Goal: Check status: Check status

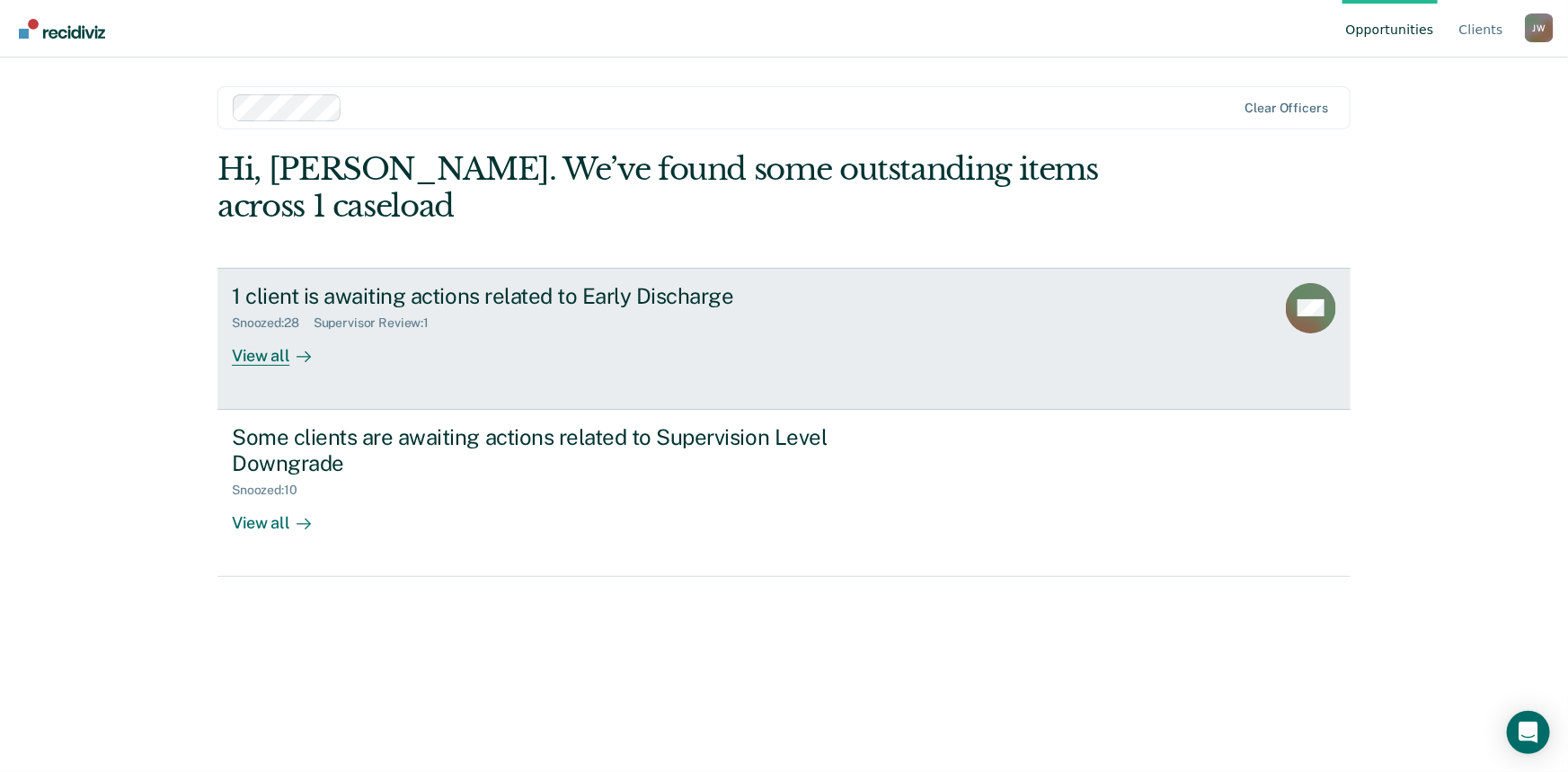
click at [257, 331] on div "View all" at bounding box center [283, 348] width 101 height 35
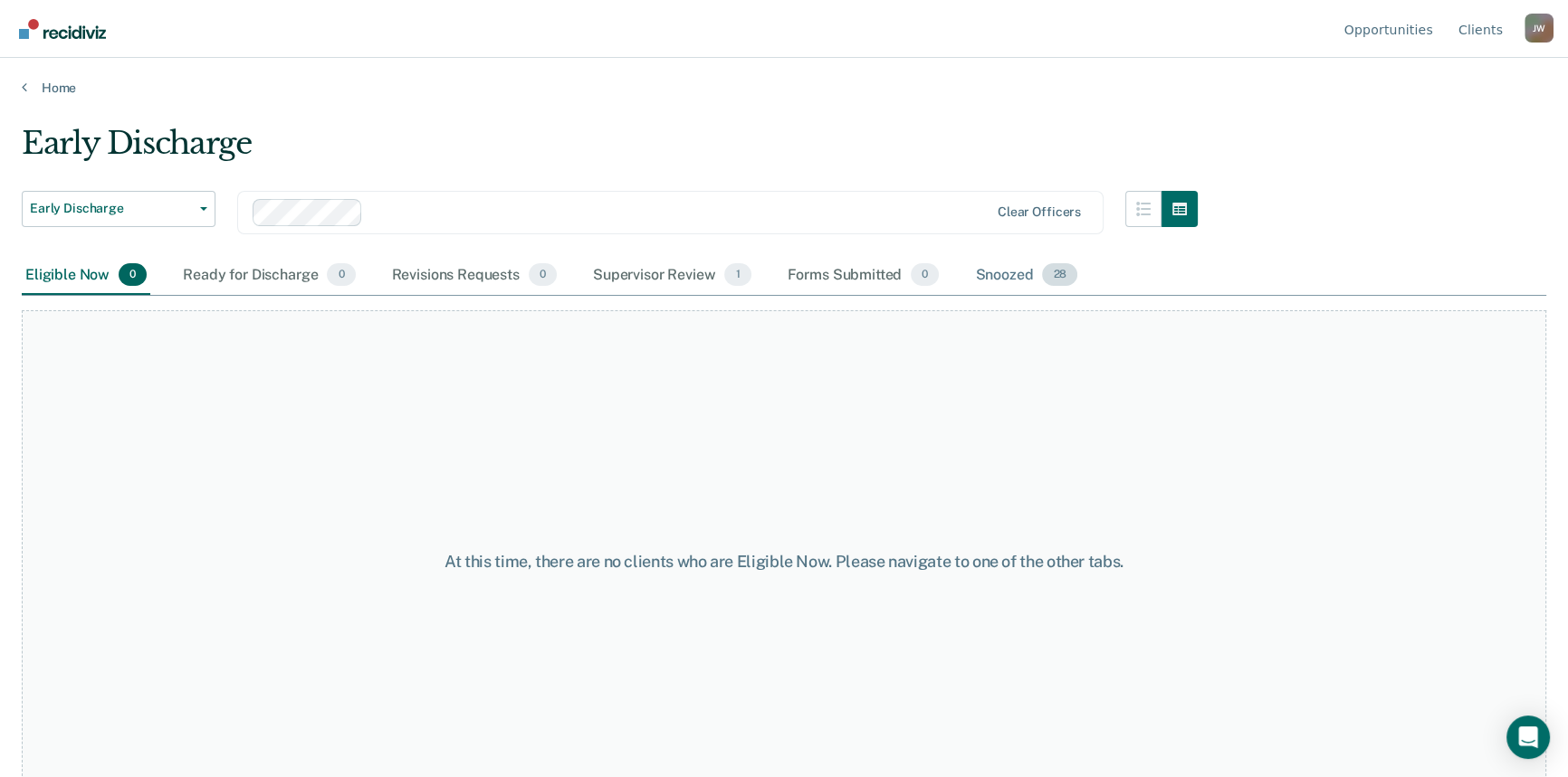
click at [996, 268] on div "Snoozed 28" at bounding box center [1026, 276] width 109 height 40
